Goal: Task Accomplishment & Management: Complete application form

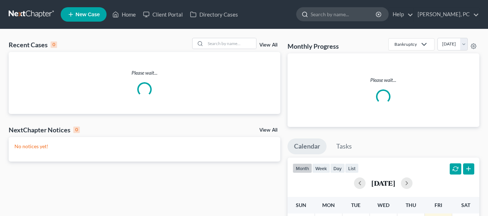
click at [338, 16] on input "search" at bounding box center [343, 14] width 66 height 13
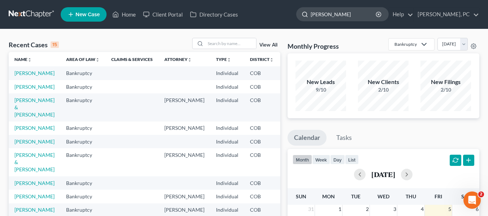
type input "[PERSON_NAME]"
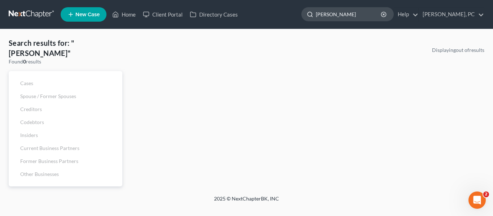
click at [363, 12] on input "[PERSON_NAME]" at bounding box center [349, 14] width 66 height 13
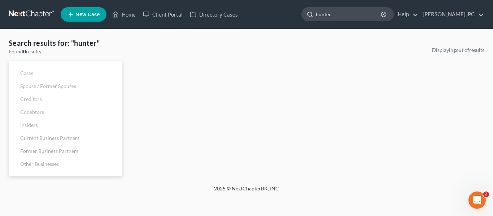
type input "hunter"
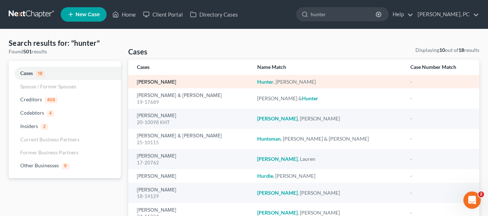
click at [153, 82] on link "[PERSON_NAME]" at bounding box center [156, 82] width 39 height 5
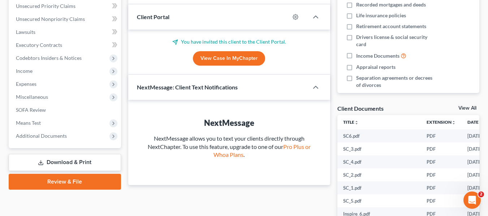
scroll to position [132, 0]
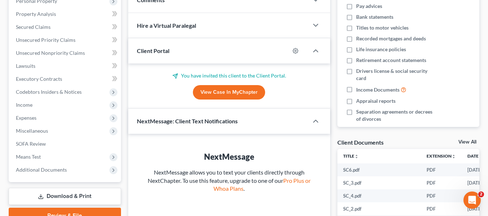
click at [231, 92] on link "View Case in MyChapter" at bounding box center [229, 92] width 72 height 14
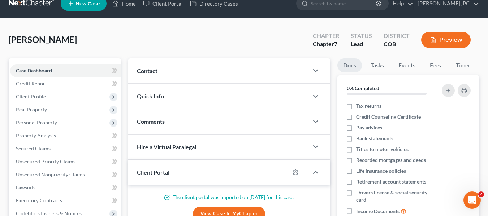
scroll to position [6, 0]
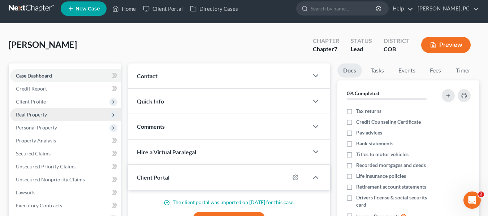
click at [49, 119] on span "Real Property" at bounding box center [65, 114] width 111 height 13
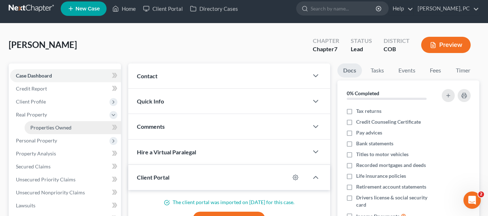
click at [62, 127] on span "Properties Owned" at bounding box center [50, 128] width 41 height 6
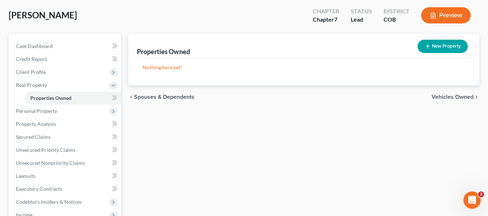
scroll to position [35, 0]
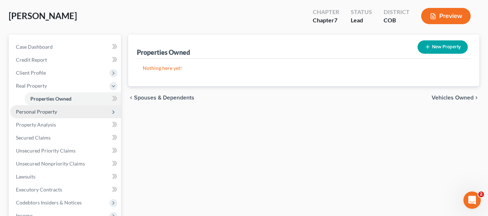
click at [41, 113] on span "Personal Property" at bounding box center [36, 112] width 41 height 6
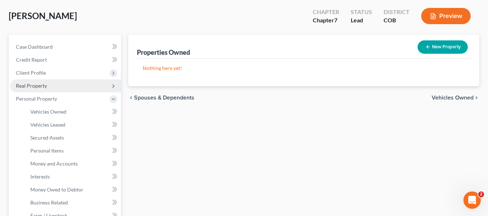
click at [36, 90] on span "Real Property" at bounding box center [65, 85] width 111 height 13
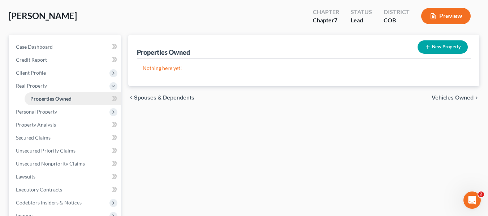
click at [40, 99] on span "Properties Owned" at bounding box center [50, 99] width 41 height 6
click at [33, 84] on span "Real Property" at bounding box center [31, 86] width 31 height 6
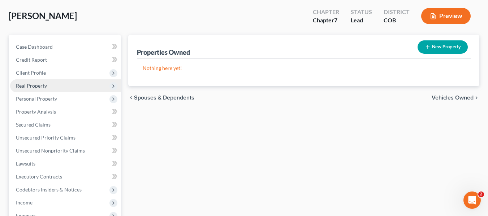
click at [37, 85] on span "Real Property" at bounding box center [31, 86] width 31 height 6
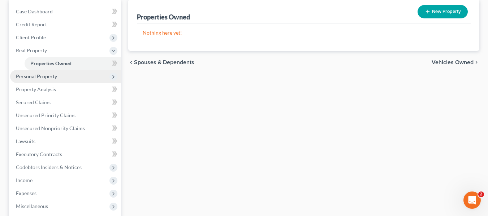
scroll to position [71, 0]
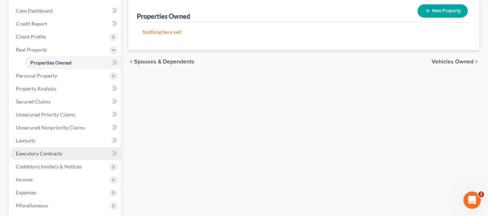
click at [22, 154] on span "Executory Contracts" at bounding box center [39, 154] width 46 height 6
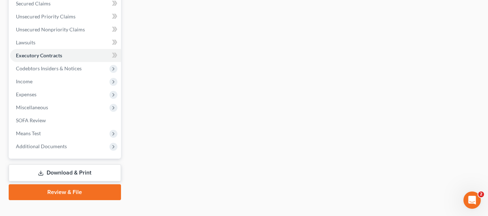
scroll to position [161, 0]
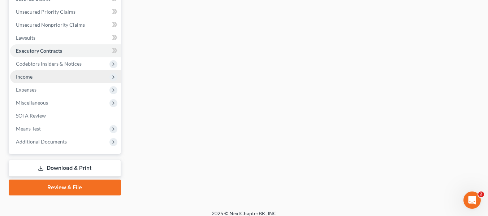
click at [27, 76] on span "Income" at bounding box center [24, 77] width 17 height 6
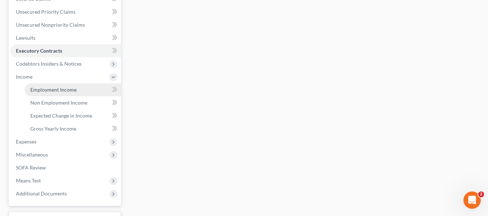
click at [46, 91] on span "Employment Income" at bounding box center [53, 90] width 46 height 6
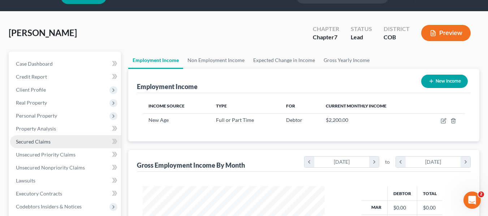
scroll to position [18, 0]
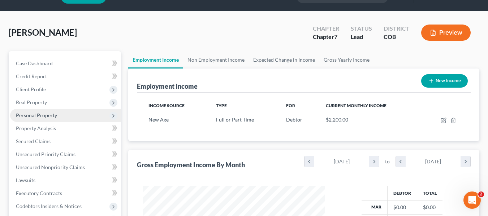
click at [38, 115] on span "Personal Property" at bounding box center [36, 115] width 41 height 6
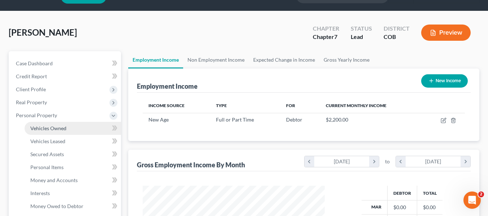
click at [40, 123] on link "Vehicles Owned" at bounding box center [73, 128] width 96 height 13
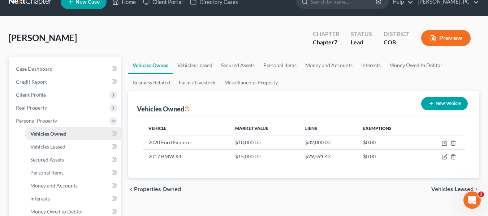
scroll to position [13, 0]
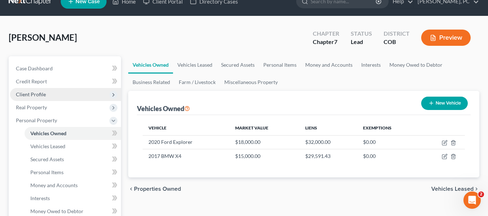
click at [44, 89] on span "Client Profile" at bounding box center [65, 94] width 111 height 13
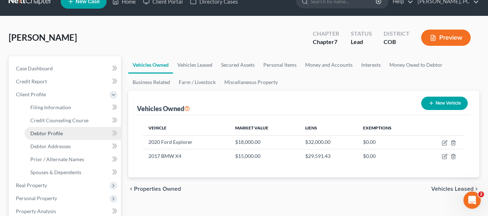
drag, startPoint x: 49, startPoint y: 105, endPoint x: 48, endPoint y: 134, distance: 28.9
click at [48, 134] on span "Debtor Profile" at bounding box center [46, 133] width 32 height 6
select select "0"
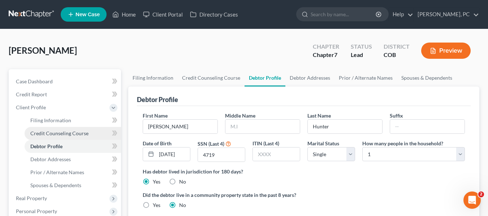
click at [48, 134] on span "Credit Counseling Course" at bounding box center [59, 133] width 58 height 6
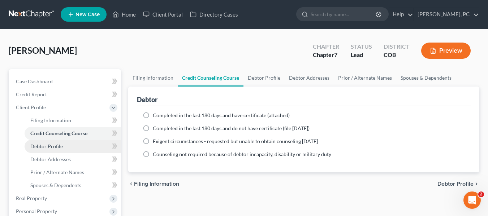
click at [48, 147] on span "Debtor Profile" at bounding box center [46, 146] width 32 height 6
select select "0"
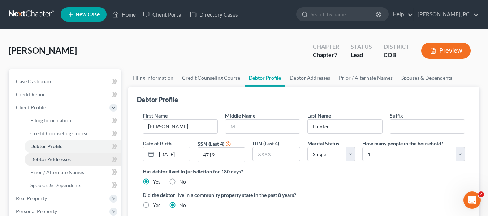
click at [45, 160] on span "Debtor Addresses" at bounding box center [50, 159] width 40 height 6
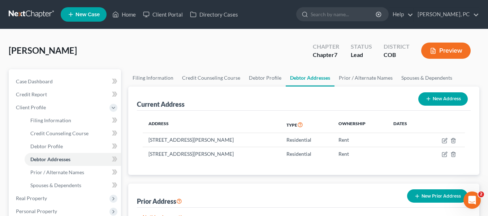
click at [442, 99] on button "New Address" at bounding box center [442, 98] width 49 height 13
select select "0"
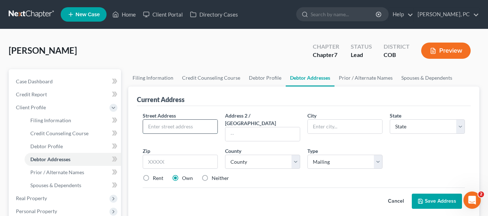
click at [162, 123] on input "text" at bounding box center [180, 127] width 74 height 14
click at [208, 125] on input "2601 S Lemay Ave #7" at bounding box center [180, 127] width 74 height 14
type input "2601 S Lemay Ave #7 PMB 245"
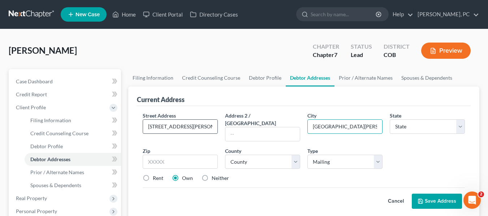
type input "Fort Collins"
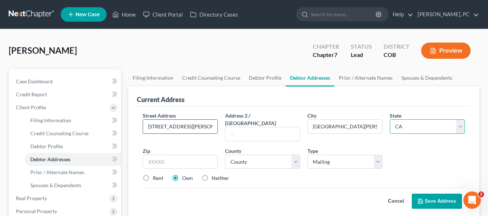
select select "5"
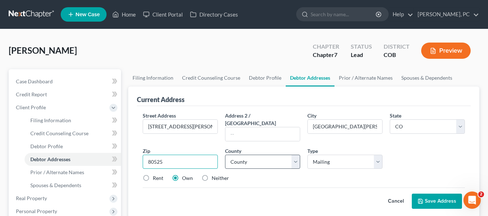
type input "80525"
click at [272, 156] on select "County Adams County Alamosa County Arapahoe County Archuleta County Baca County…" at bounding box center [262, 162] width 75 height 14
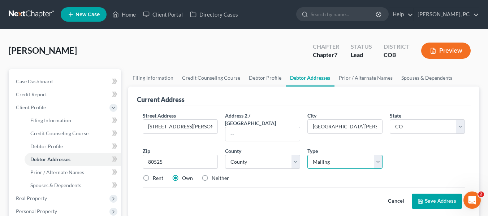
click at [332, 157] on select "Select Mailing Rental Business" at bounding box center [344, 162] width 75 height 14
select select "1"
click at [307, 155] on select "Select Mailing Rental Business" at bounding box center [344, 162] width 75 height 14
click at [287, 175] on div "Rent Own Neither" at bounding box center [303, 178] width 329 height 7
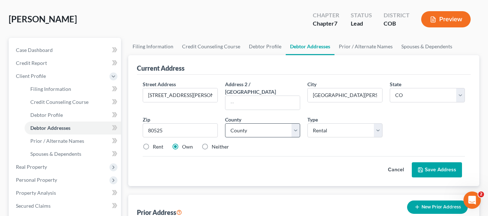
scroll to position [32, 0]
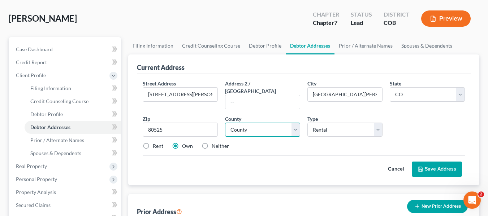
click at [265, 124] on select "County Adams County Alamosa County Arapahoe County Archuleta County Baca County…" at bounding box center [262, 130] width 75 height 14
select select "35"
click at [225, 123] on select "County Adams County Alamosa County Arapahoe County Archuleta County Baca County…" at bounding box center [262, 130] width 75 height 14
click at [310, 156] on div "Cancel Save Address" at bounding box center [304, 166] width 322 height 21
click at [205, 197] on div "Prior Address New Prior Address" at bounding box center [304, 206] width 334 height 24
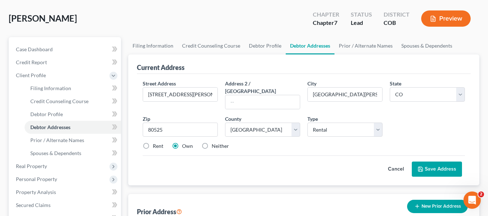
click at [153, 143] on label "Rent" at bounding box center [158, 146] width 10 height 7
click at [156, 143] on input "Rent" at bounding box center [158, 145] width 5 height 5
radio input "true"
click at [366, 126] on select "Select Mailing Rental Business" at bounding box center [344, 130] width 75 height 14
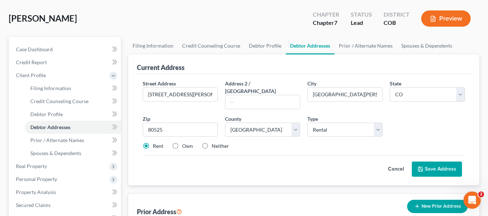
click at [319, 143] on div "Rent Own Neither" at bounding box center [303, 146] width 329 height 7
click at [432, 162] on button "Save Address" at bounding box center [437, 169] width 50 height 15
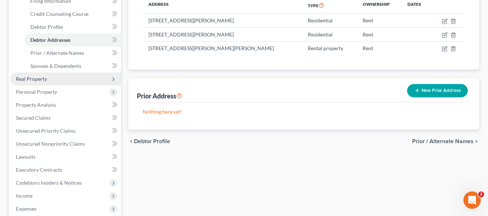
scroll to position [120, 0]
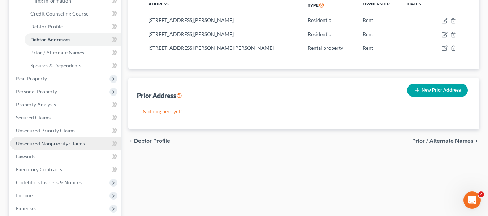
click at [56, 141] on span "Unsecured Nonpriority Claims" at bounding box center [50, 143] width 69 height 6
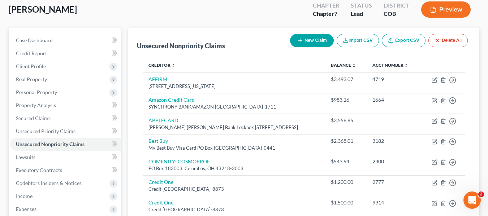
scroll to position [42, 0]
click at [316, 42] on button "New Claim" at bounding box center [312, 40] width 44 height 13
select select "0"
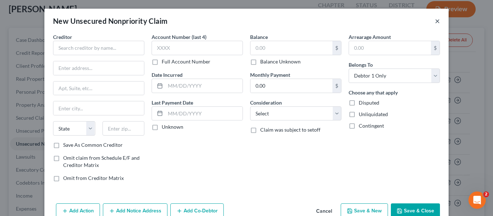
click at [435, 19] on button "×" at bounding box center [437, 21] width 5 height 9
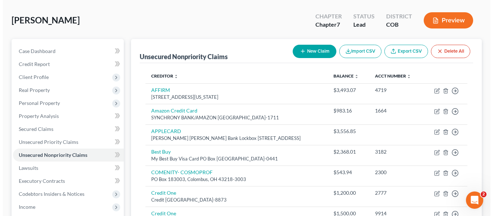
scroll to position [0, 0]
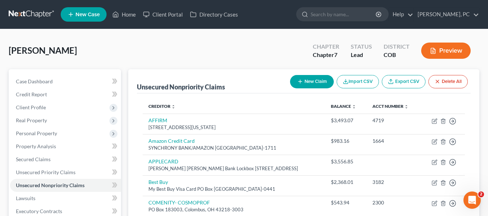
click at [306, 81] on button "New Claim" at bounding box center [312, 81] width 44 height 13
select select "0"
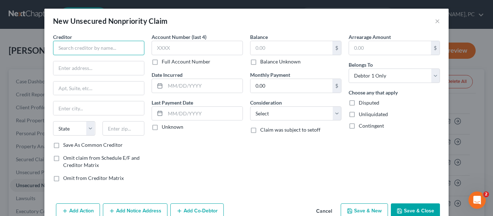
click at [62, 51] on input "text" at bounding box center [98, 48] width 91 height 14
click at [96, 51] on input "True Accord" at bounding box center [98, 48] width 91 height 14
type input "True Accord"
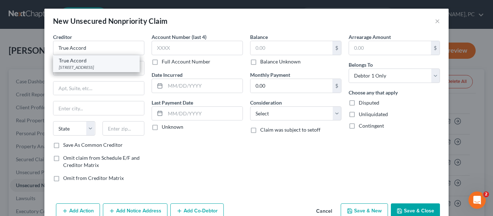
click at [79, 69] on div "6011 College Blvd Ste 150, Shawnee Mission, KS 66219" at bounding box center [96, 67] width 75 height 6
type input "6011 College Blvd"
type input "Ste 150"
type input "Shawnee Mission"
select select "17"
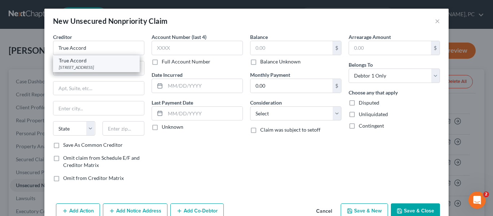
type input "66219"
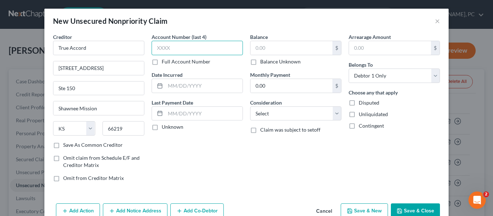
click at [193, 47] on input "text" at bounding box center [197, 48] width 91 height 14
type input "4082"
click at [291, 44] on input "text" at bounding box center [292, 48] width 82 height 14
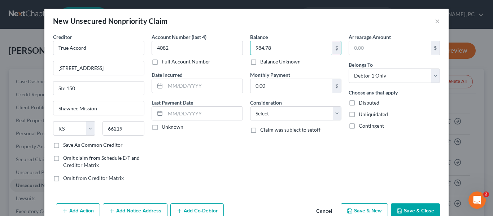
scroll to position [17, 0]
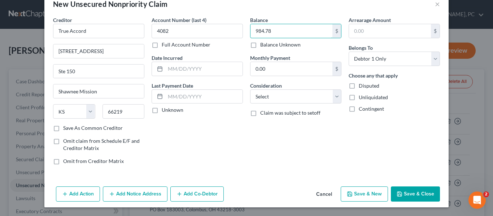
type input "984.78"
click at [126, 193] on button "Add Notice Address" at bounding box center [135, 194] width 65 height 15
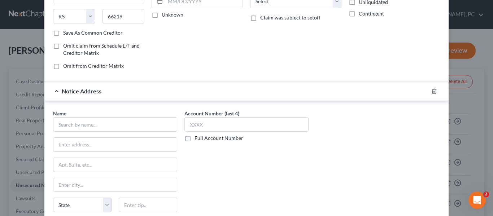
scroll to position [127, 0]
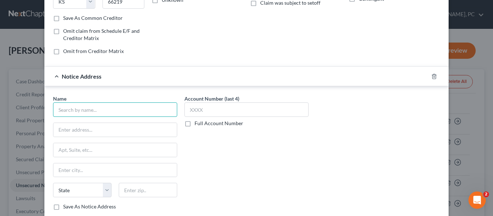
click at [99, 111] on input "text" at bounding box center [115, 110] width 124 height 14
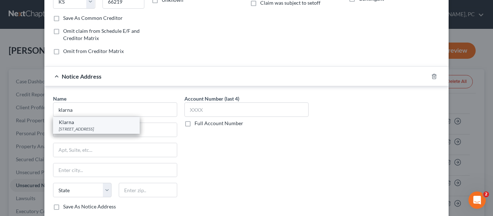
click at [86, 127] on div "629 N. High Street, Suite 300, Columbus, OH 43215" at bounding box center [96, 129] width 75 height 6
type input "Klarna"
type input "629 N. High Street, Suite 300"
type input "Columbus"
select select "36"
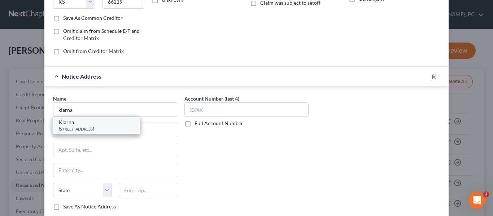
type input "43215"
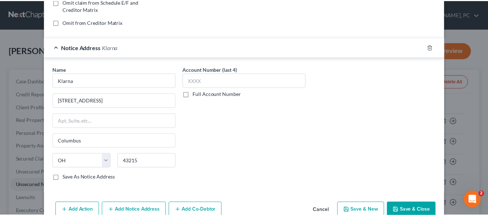
scroll to position [173, 0]
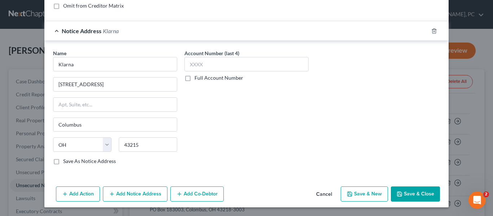
click at [419, 194] on button "Save & Close" at bounding box center [415, 194] width 49 height 15
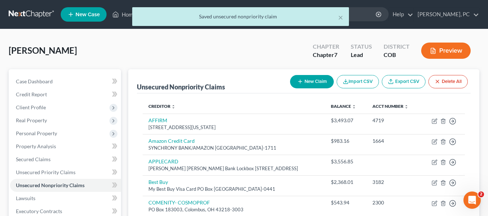
click at [216, 48] on div "Hunter, Heather Upgraded Chapter Chapter 7 Status Lead District COB Preview" at bounding box center [244, 53] width 470 height 31
click at [338, 17] on button "×" at bounding box center [340, 17] width 5 height 9
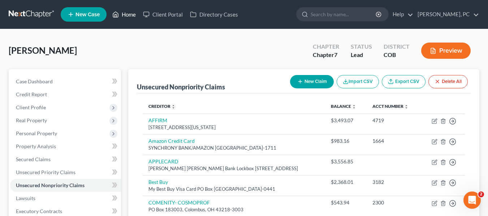
click at [127, 13] on link "Home" at bounding box center [124, 14] width 31 height 13
